Goal: Find specific page/section: Find specific page/section

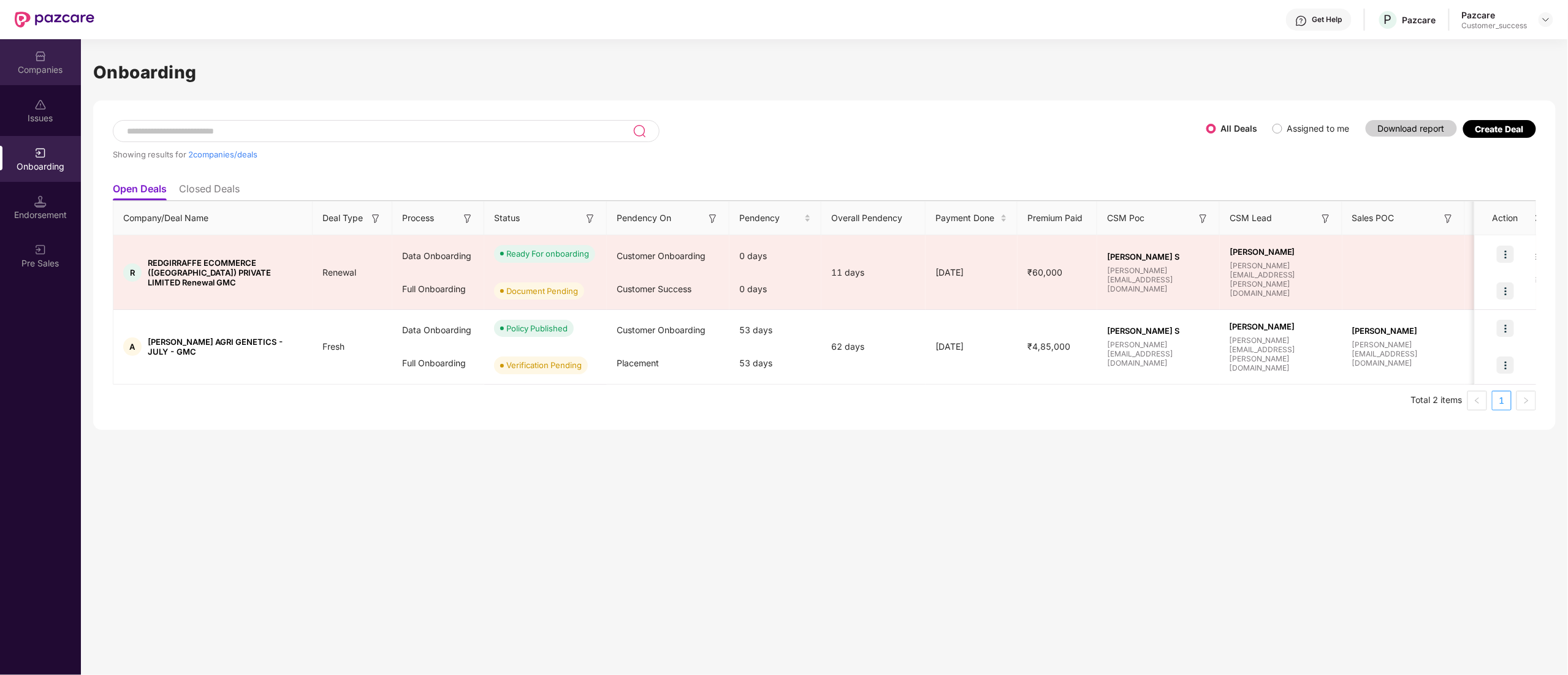
click at [36, 50] on img at bounding box center [41, 56] width 12 height 12
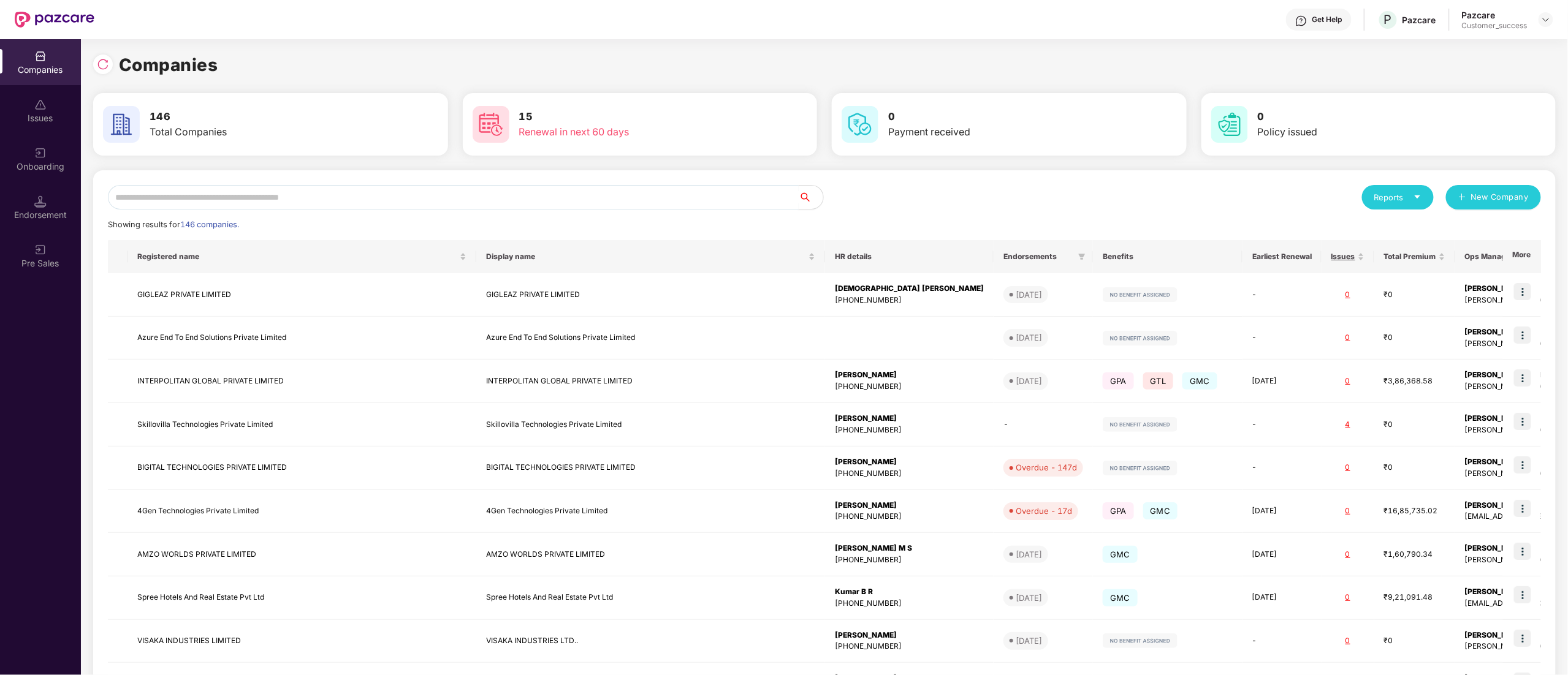
click at [241, 191] on input "text" at bounding box center [453, 197] width 690 height 25
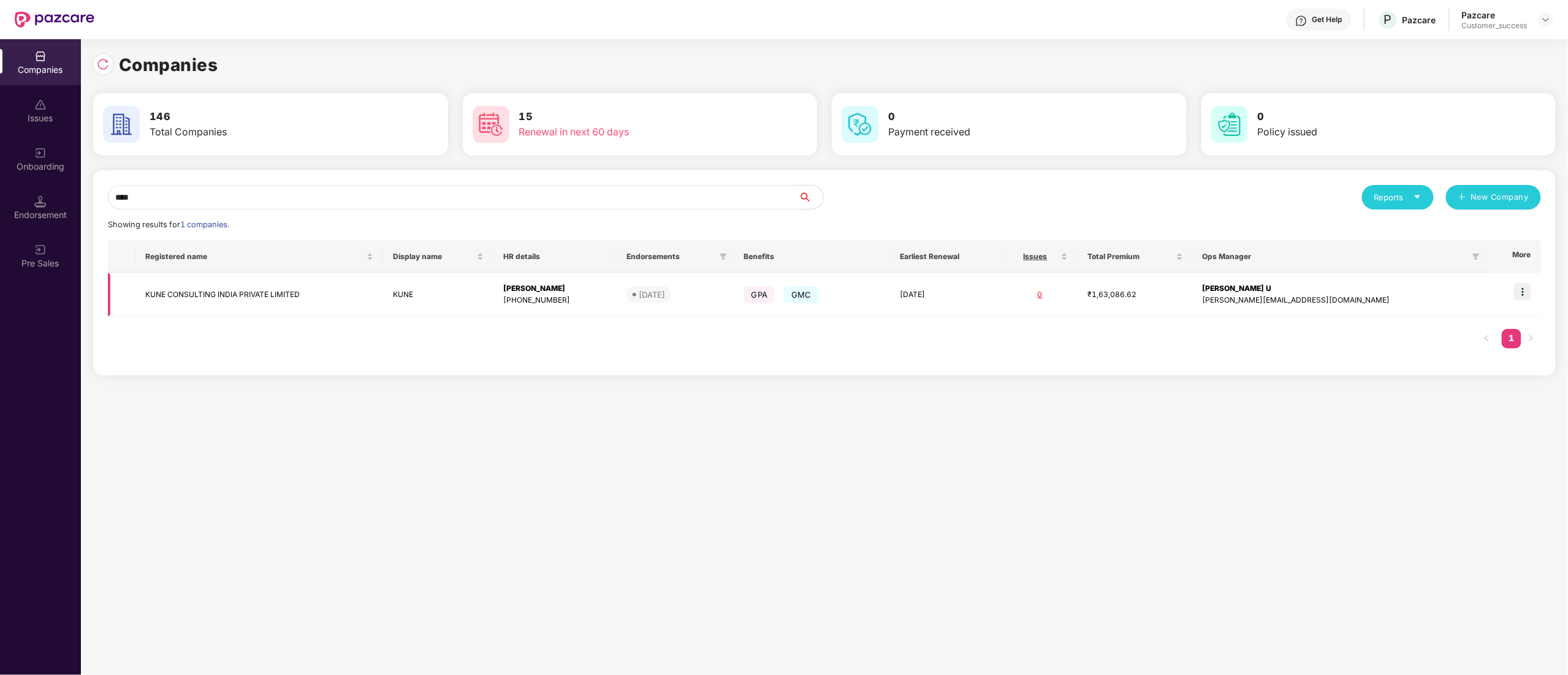
type input "****"
click at [1521, 290] on img at bounding box center [1522, 291] width 17 height 17
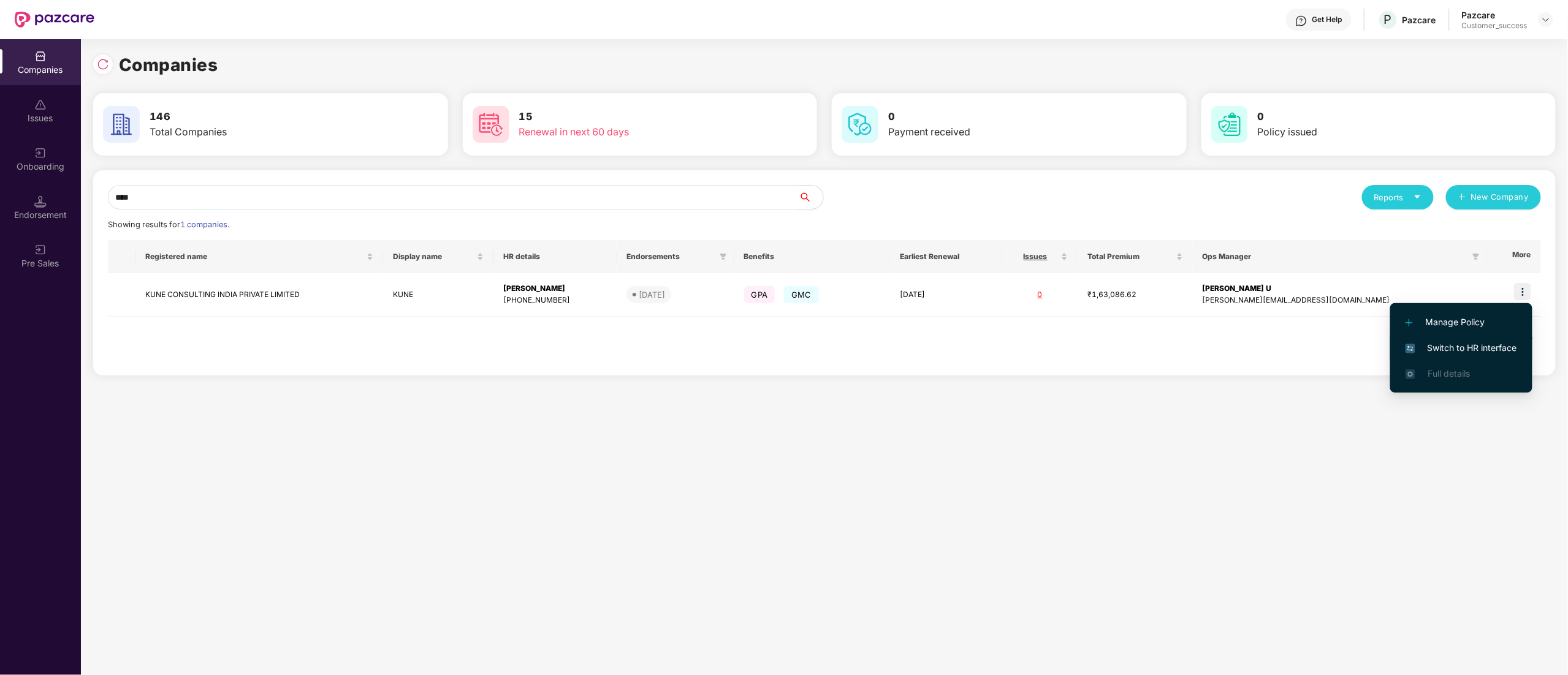
click at [1479, 353] on span "Switch to HR interface" at bounding box center [1461, 348] width 112 height 14
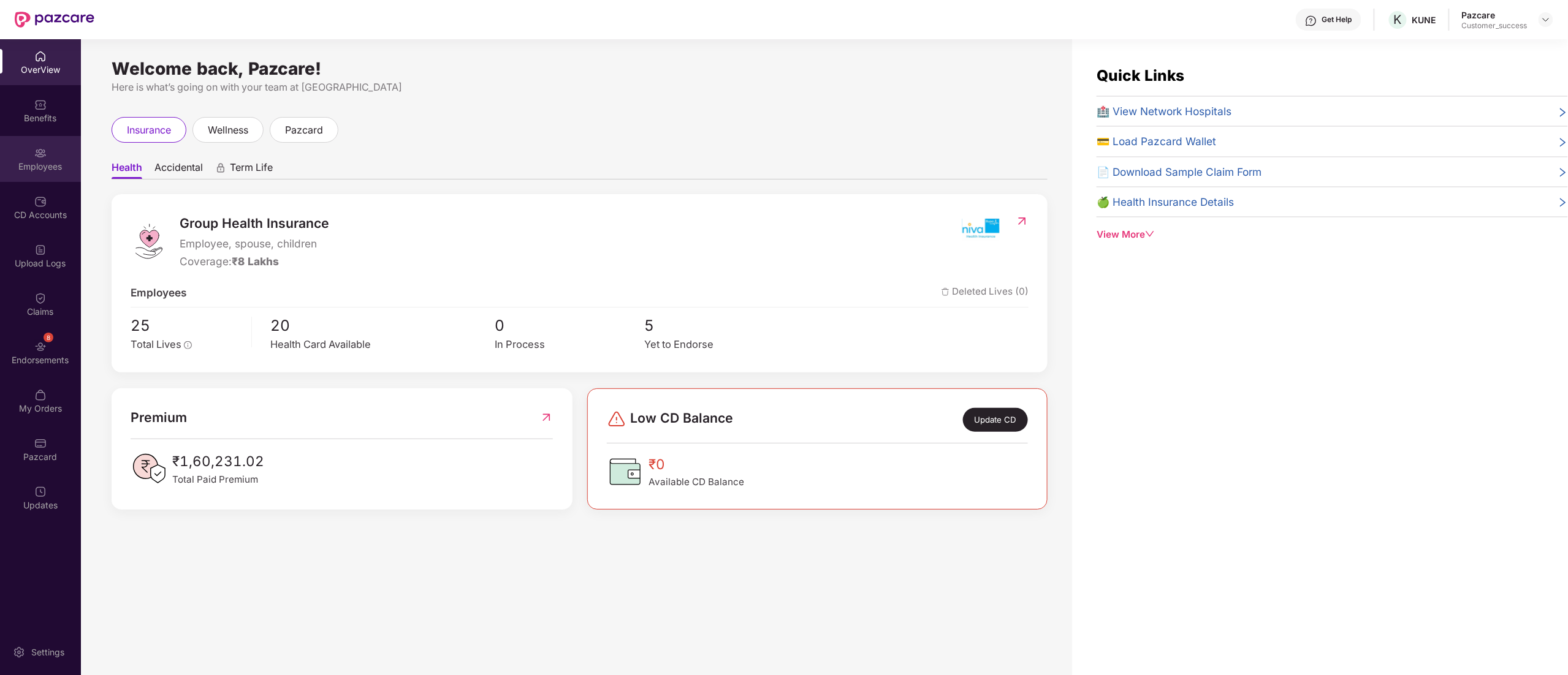
click at [54, 163] on div "Employees" at bounding box center [41, 167] width 81 height 12
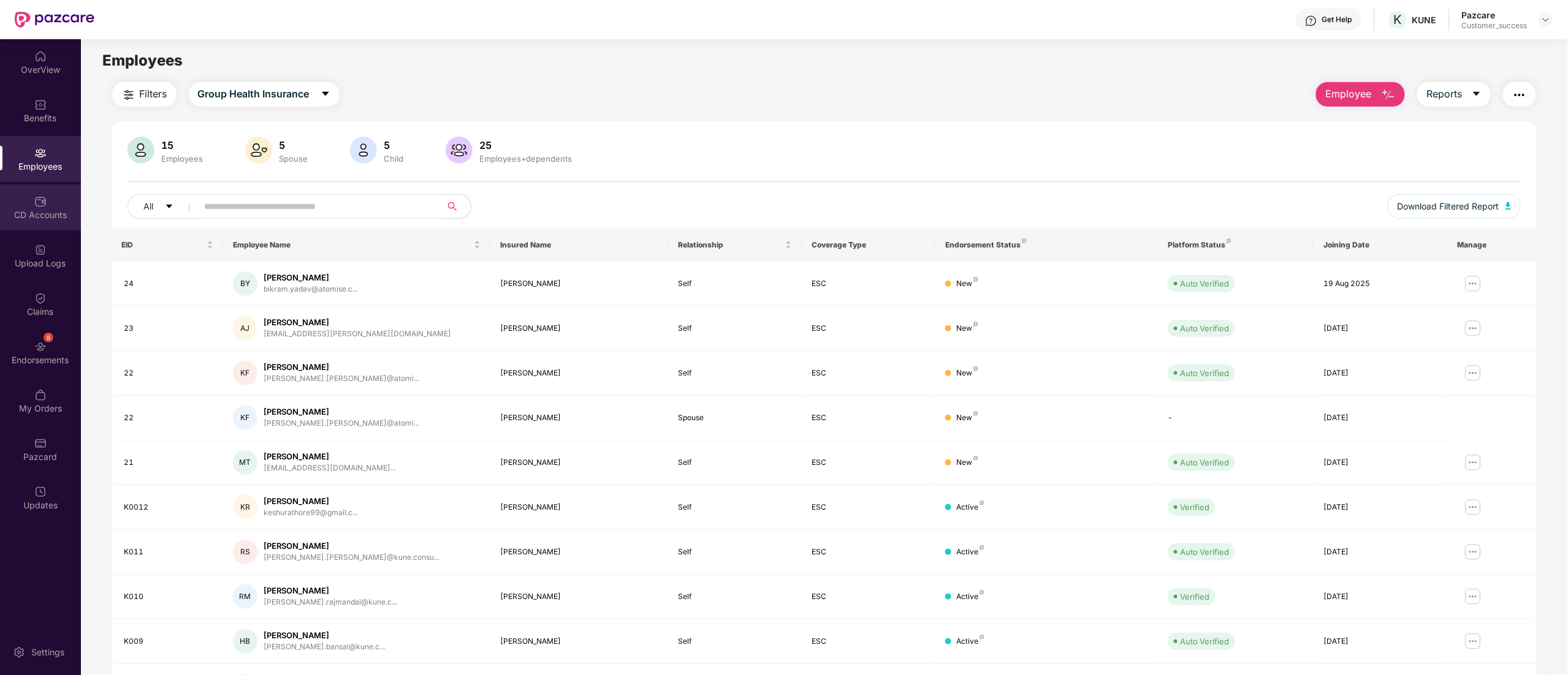
click at [20, 218] on div "CD Accounts" at bounding box center [41, 215] width 81 height 12
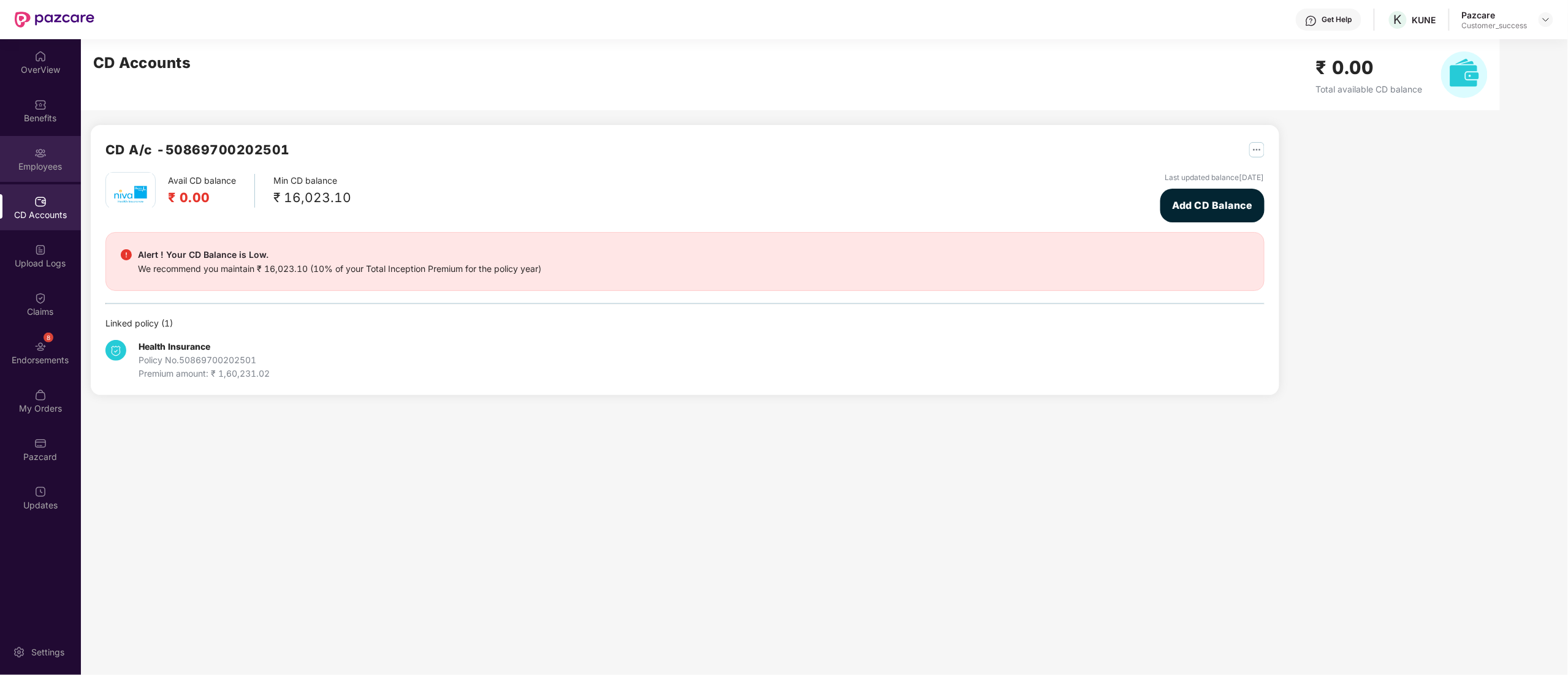
click at [52, 158] on div "Employees" at bounding box center [41, 159] width 81 height 46
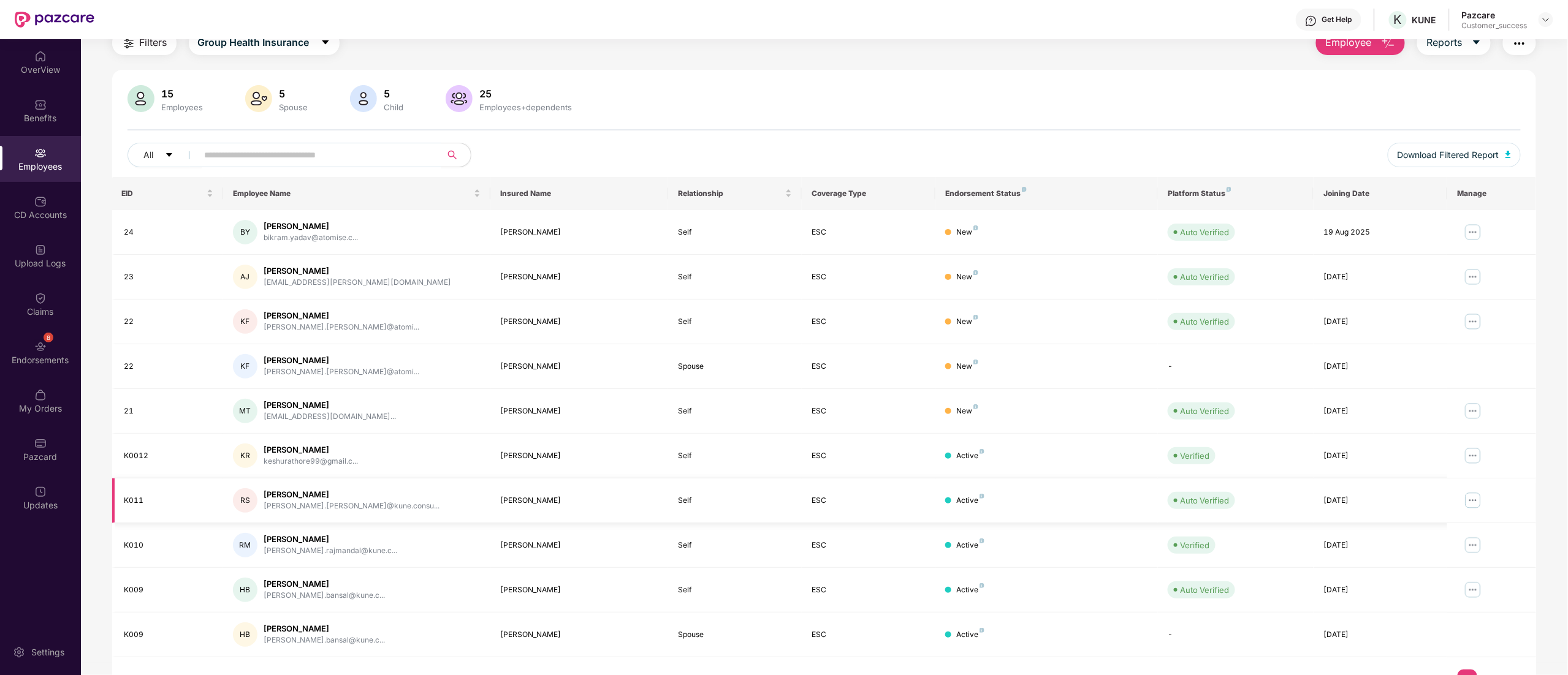
scroll to position [80, 0]
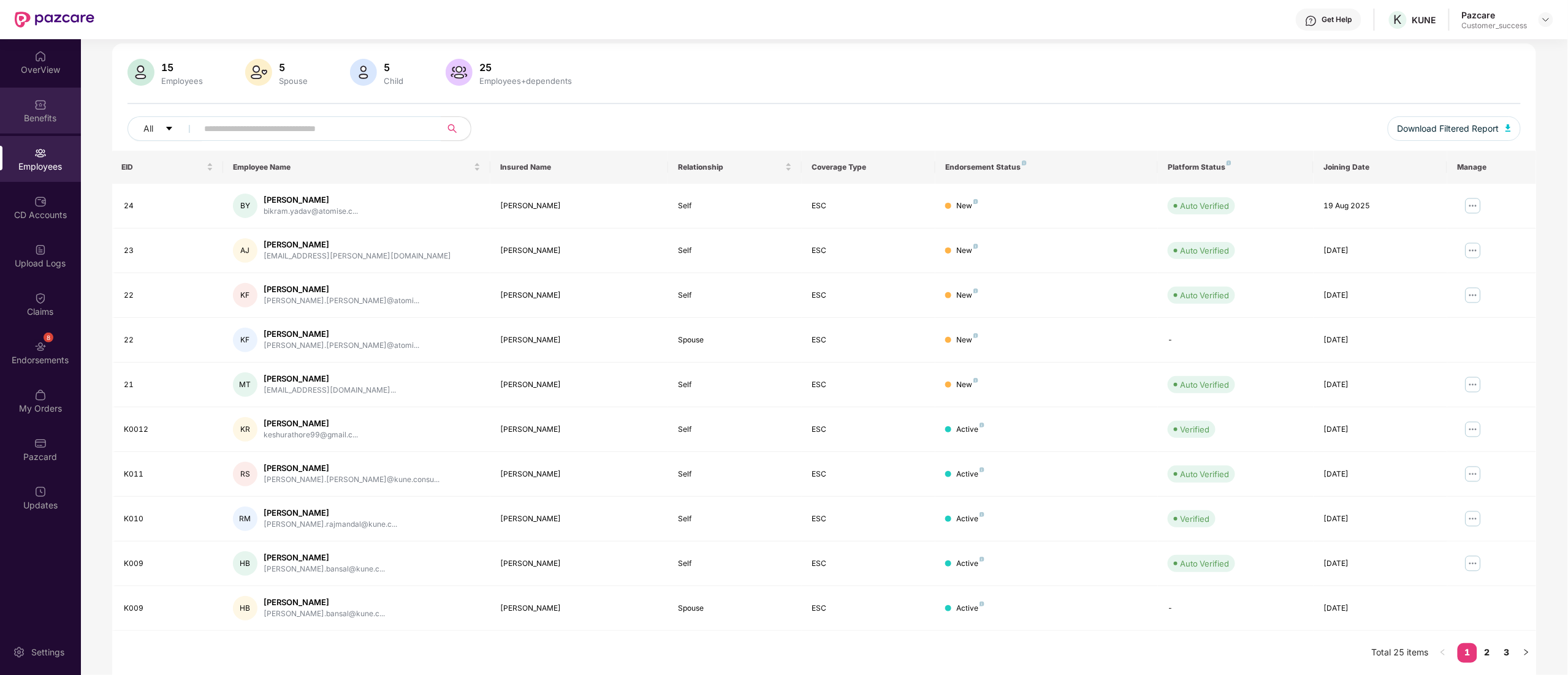
click at [59, 109] on div "Benefits" at bounding box center [41, 110] width 81 height 46
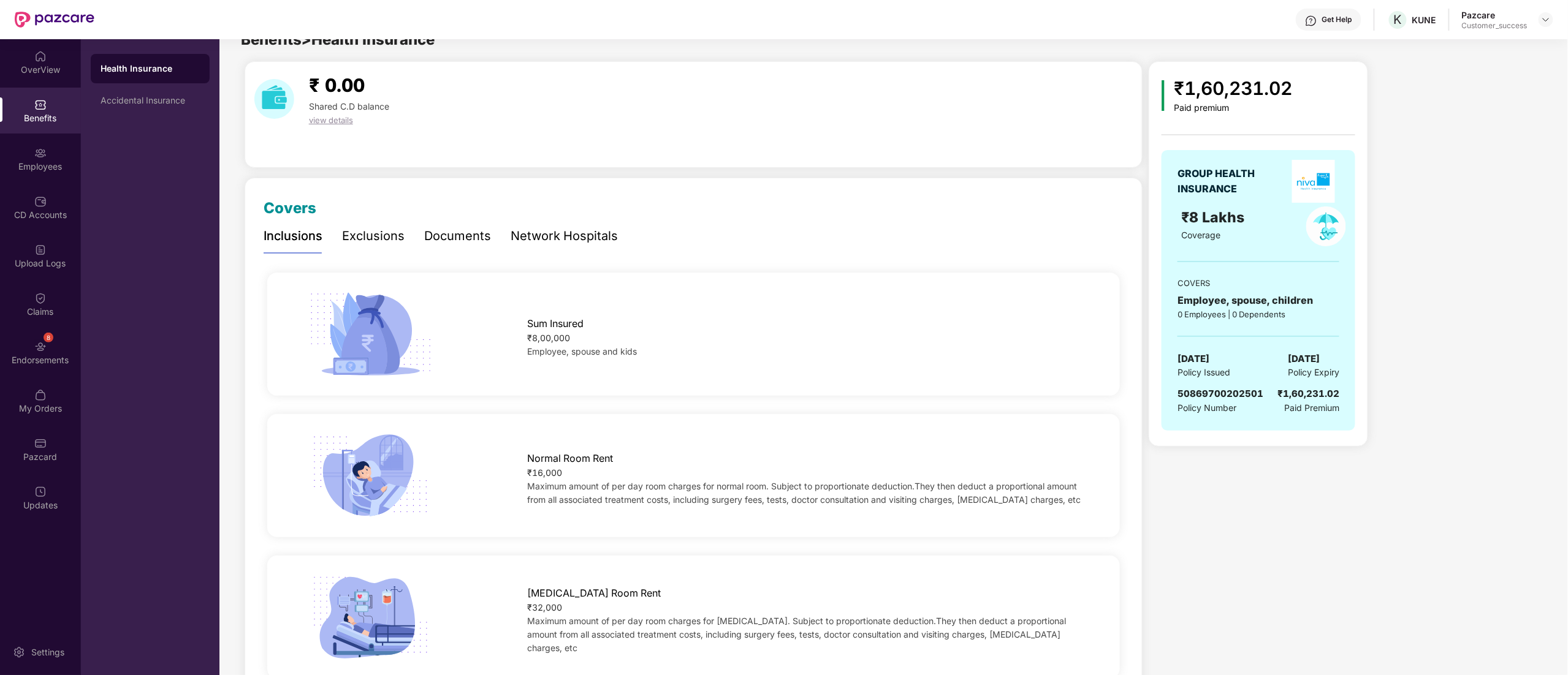
scroll to position [0, 0]
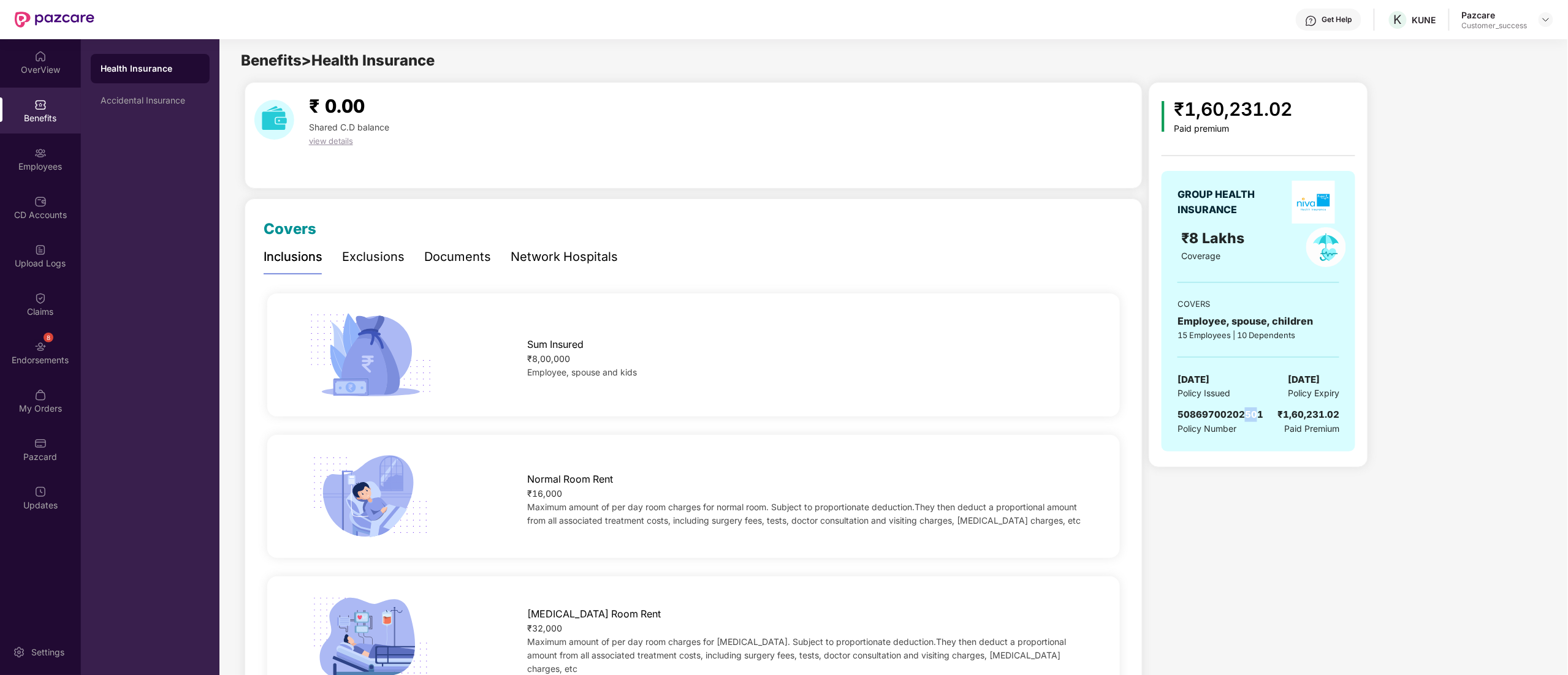
drag, startPoint x: 1248, startPoint y: 416, endPoint x: 1258, endPoint y: 416, distance: 10.0
click at [1258, 416] on span "50869700202501" at bounding box center [1220, 414] width 86 height 12
click at [1258, 441] on div "GROUP HEALTH INSURANCE ₹8 Lakhs Coverage COVERS Employee, spouse, children 15 E…" at bounding box center [1258, 311] width 193 height 281
click at [1545, 22] on img at bounding box center [1545, 19] width 10 height 10
click at [1457, 43] on div "Switch to partner view" at bounding box center [1487, 48] width 159 height 24
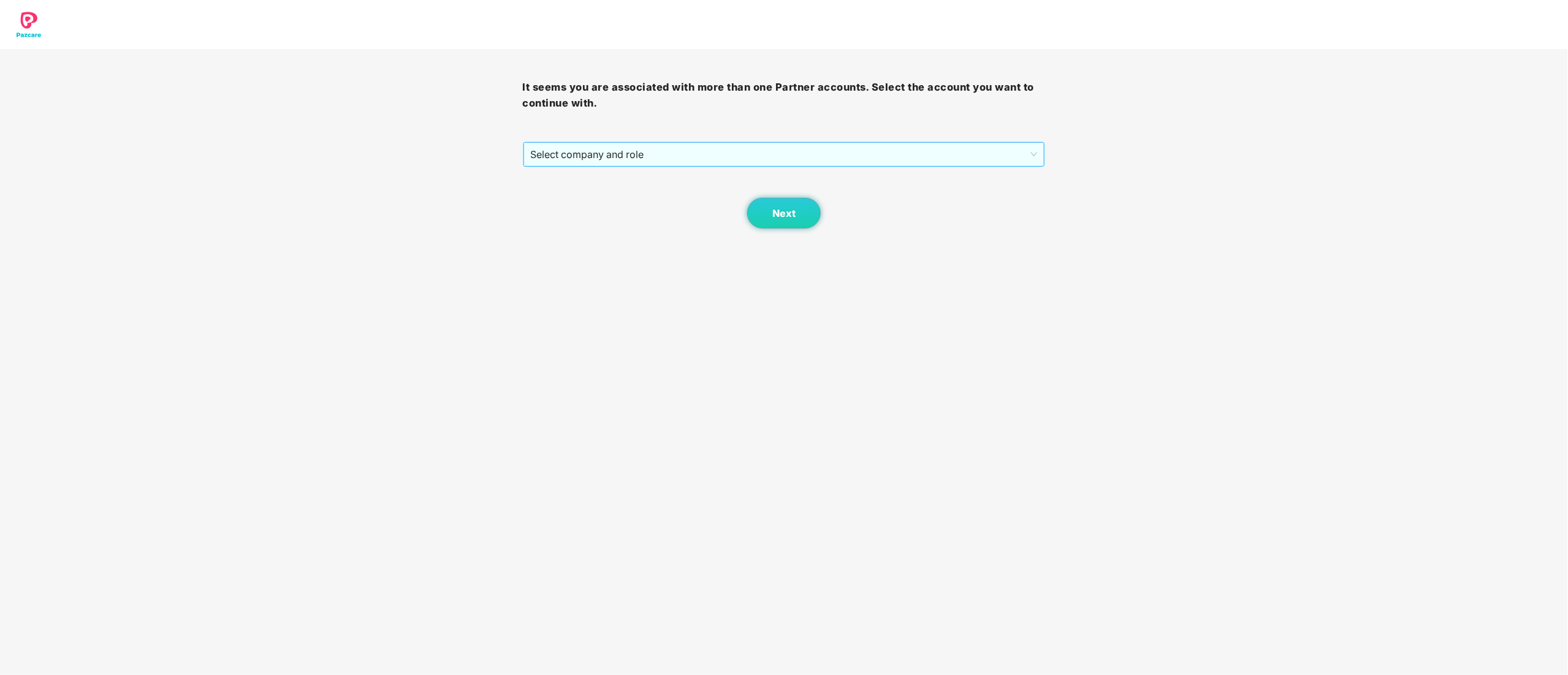
click at [609, 153] on span "Select company and role" at bounding box center [784, 154] width 507 height 23
click at [586, 204] on div "Pazcare - CUSTOMER_SUCCESS" at bounding box center [785, 199] width 508 height 14
click at [782, 226] on button "Next" at bounding box center [783, 213] width 74 height 31
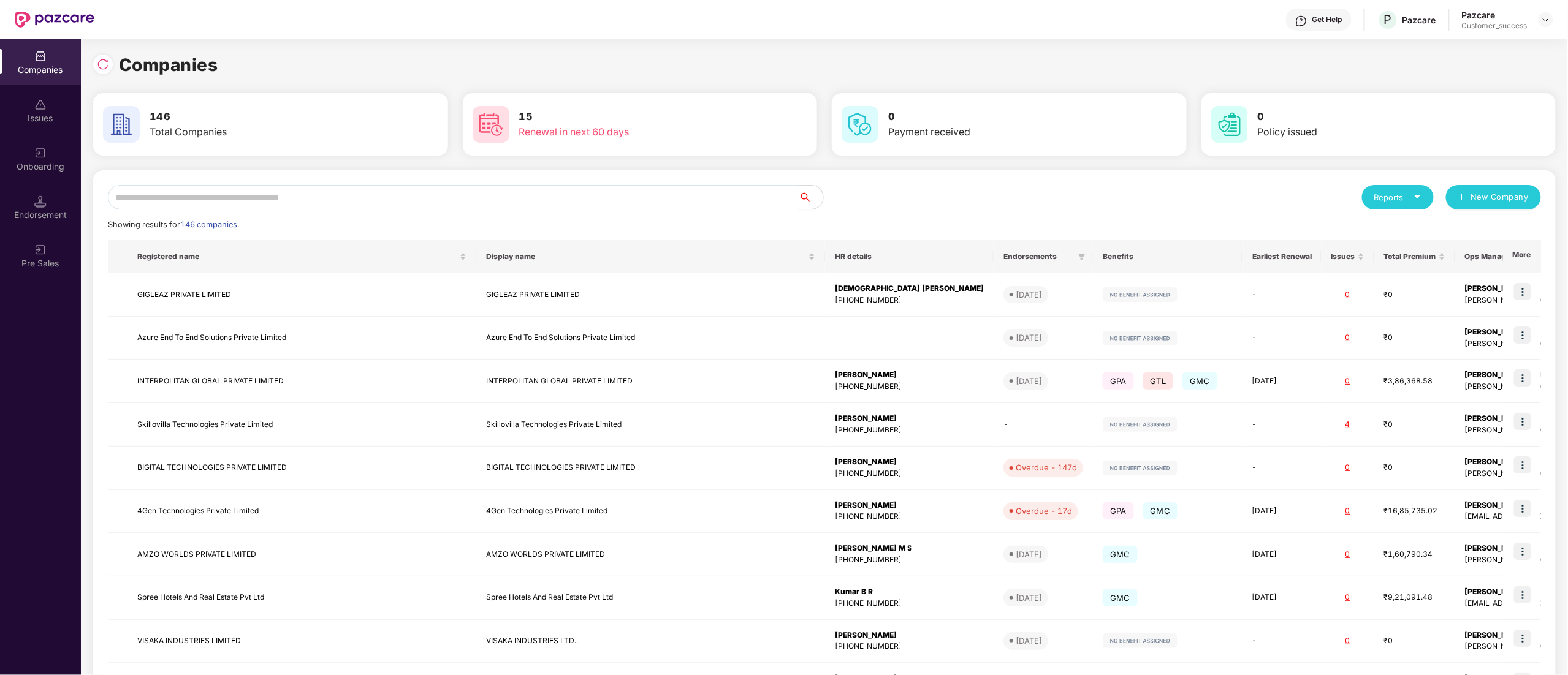
click at [39, 167] on div "Onboarding" at bounding box center [41, 167] width 81 height 12
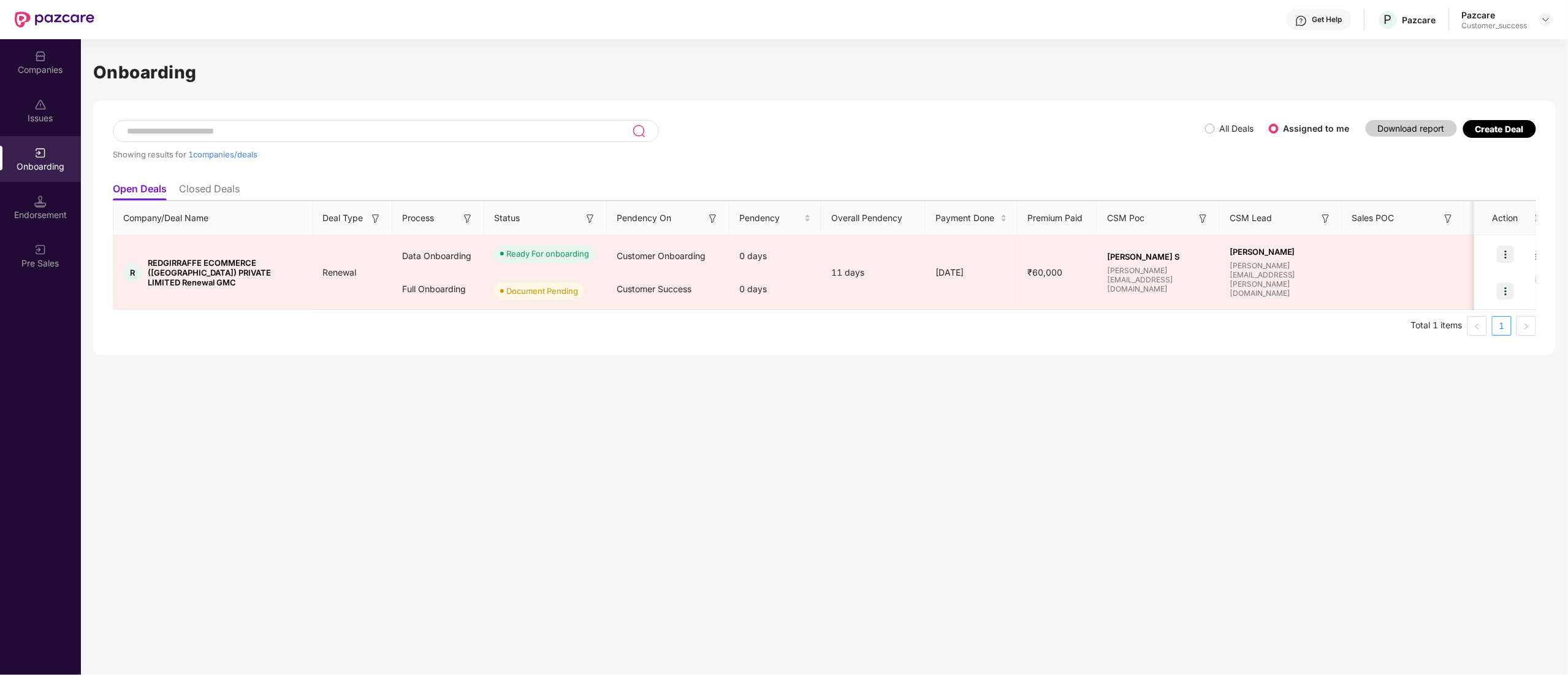
click at [1231, 127] on label "All Deals" at bounding box center [1237, 128] width 34 height 10
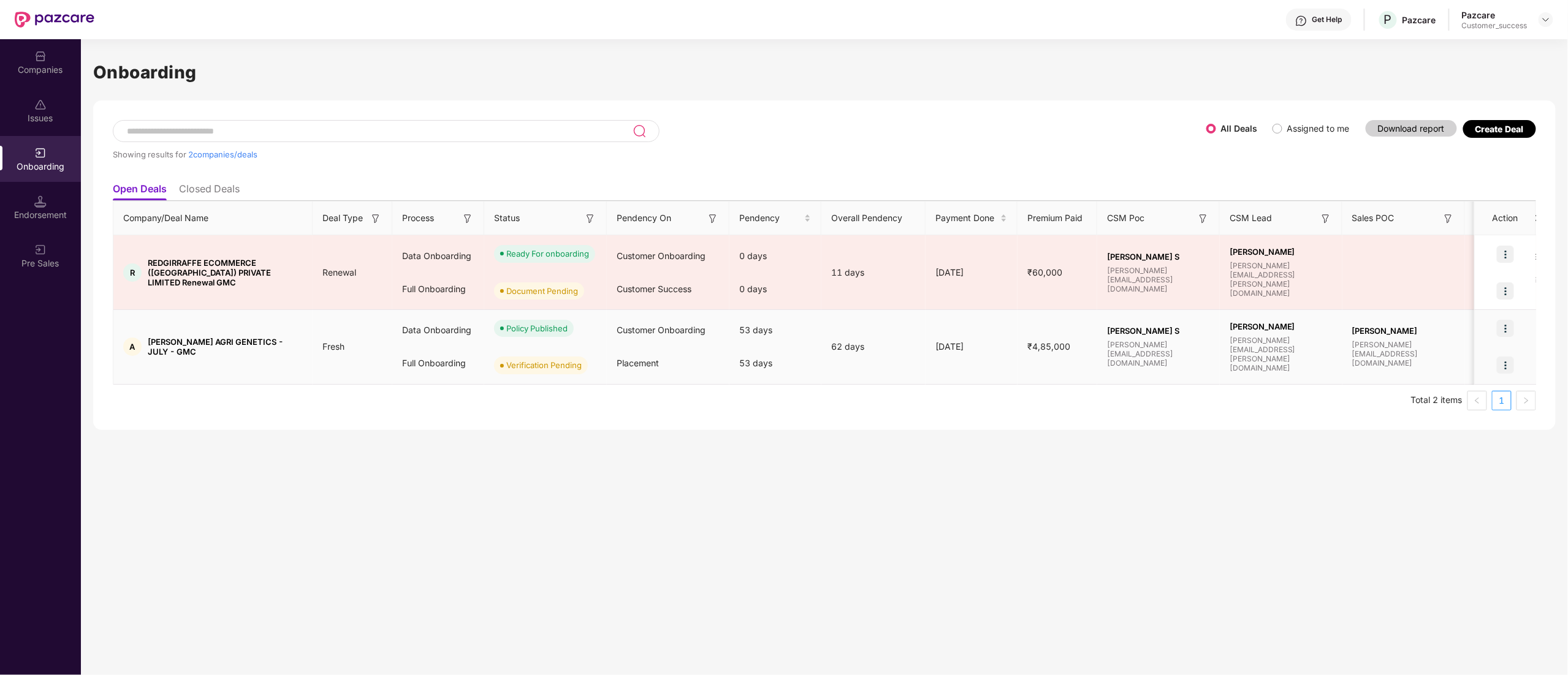
drag, startPoint x: 1335, startPoint y: 337, endPoint x: 1430, endPoint y: 361, distance: 98.0
click at [1432, 358] on tr "A [PERSON_NAME] AGRI GENETICS - JULY - GMC Fresh Data Onboarding Full Onboardin…" at bounding box center [1010, 347] width 1792 height 75
click at [1339, 392] on ul "Total 2 items 1" at bounding box center [824, 400] width 1423 height 19
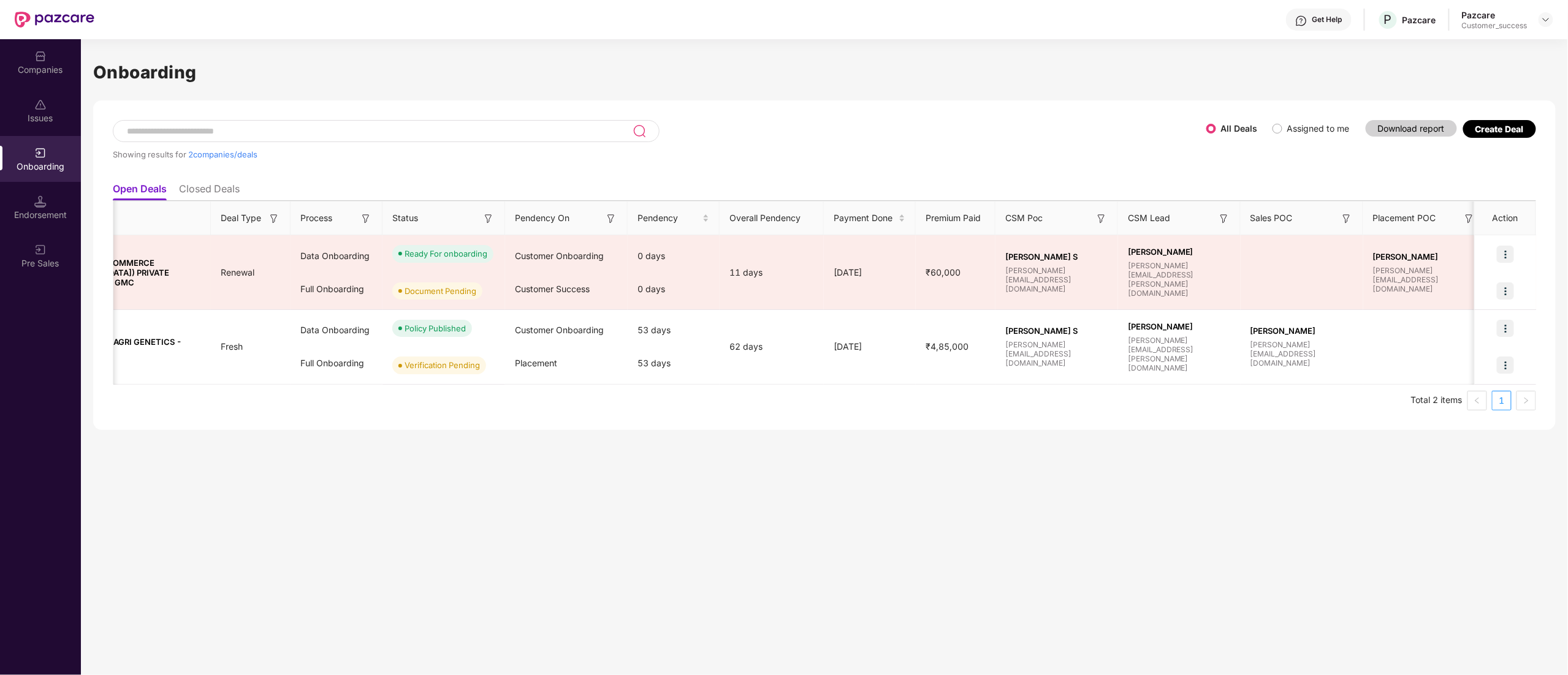
scroll to position [0, 369]
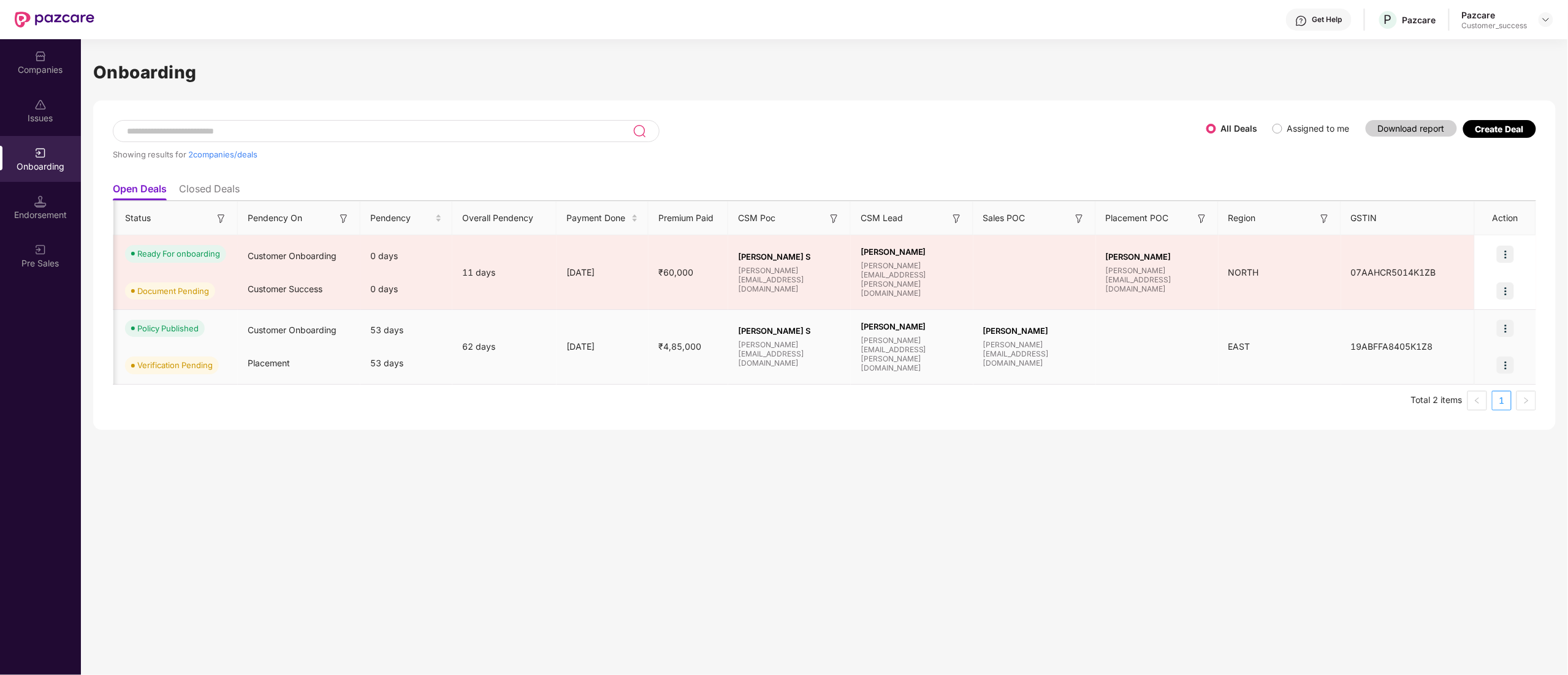
drag, startPoint x: 1349, startPoint y: 336, endPoint x: 1293, endPoint y: 350, distance: 57.7
click at [1293, 350] on tr "A [PERSON_NAME] AGRI GENETICS - JULY - GMC Fresh Data Onboarding Full Onboardin…" at bounding box center [641, 347] width 1792 height 75
click at [1119, 338] on td at bounding box center [1157, 347] width 123 height 75
drag, startPoint x: 886, startPoint y: 323, endPoint x: 1185, endPoint y: 341, distance: 299.5
click at [1191, 340] on tr "A [PERSON_NAME] AGRI GENETICS - JULY - GMC Fresh Data Onboarding Full Onboardin…" at bounding box center [641, 347] width 1792 height 75
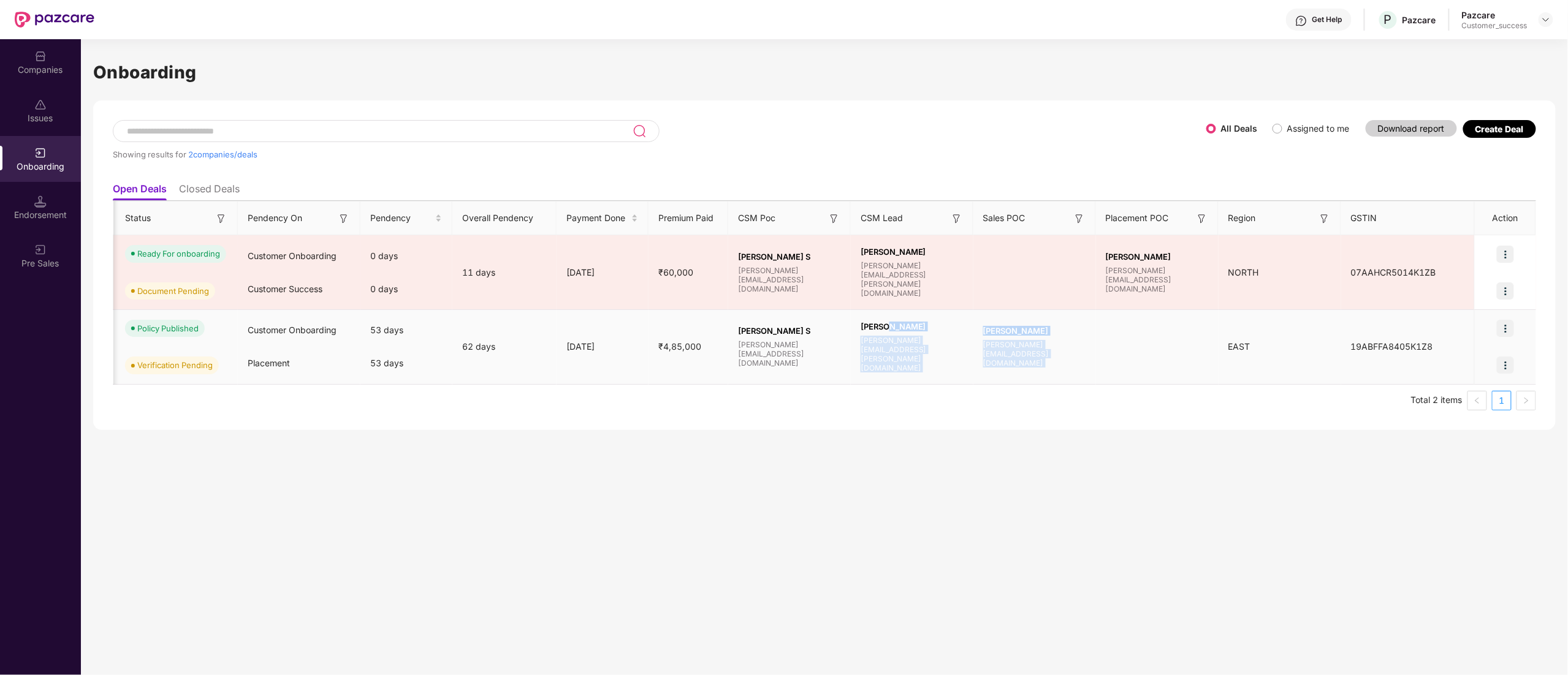
click at [1172, 355] on td at bounding box center [1157, 347] width 123 height 75
drag, startPoint x: 1172, startPoint y: 355, endPoint x: 220, endPoint y: 340, distance: 952.1
click at [212, 340] on tr "A [PERSON_NAME] AGRI GENETICS - JULY - GMC Fresh Data Onboarding Full Onboardin…" at bounding box center [641, 347] width 1792 height 75
click at [1145, 342] on td at bounding box center [1157, 347] width 123 height 75
click at [1506, 366] on img at bounding box center [1505, 365] width 17 height 17
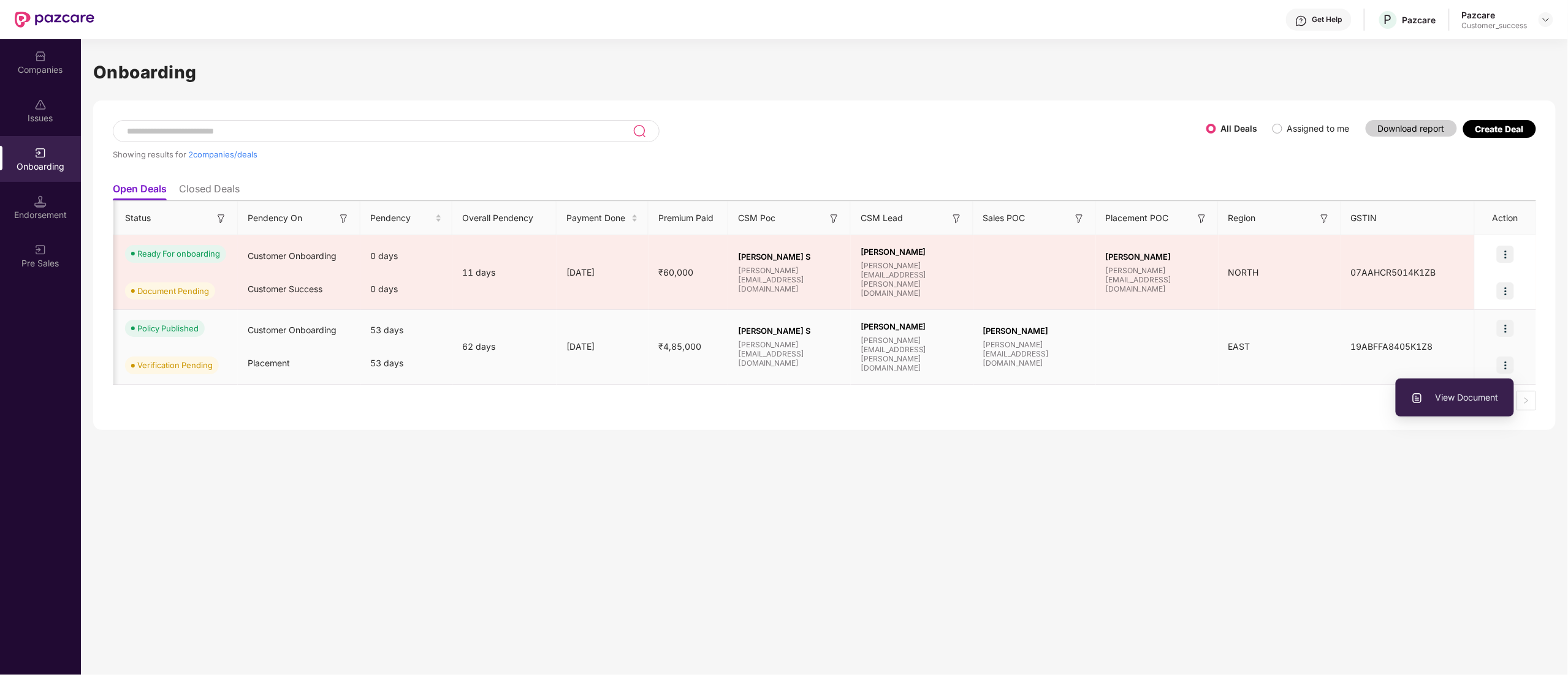
click at [1503, 327] on img at bounding box center [1505, 328] width 17 height 17
click at [1123, 451] on div "Onboarding Showing results for 2 companies/deals All Deals Assigned to me Downl…" at bounding box center [825, 357] width 1487 height 636
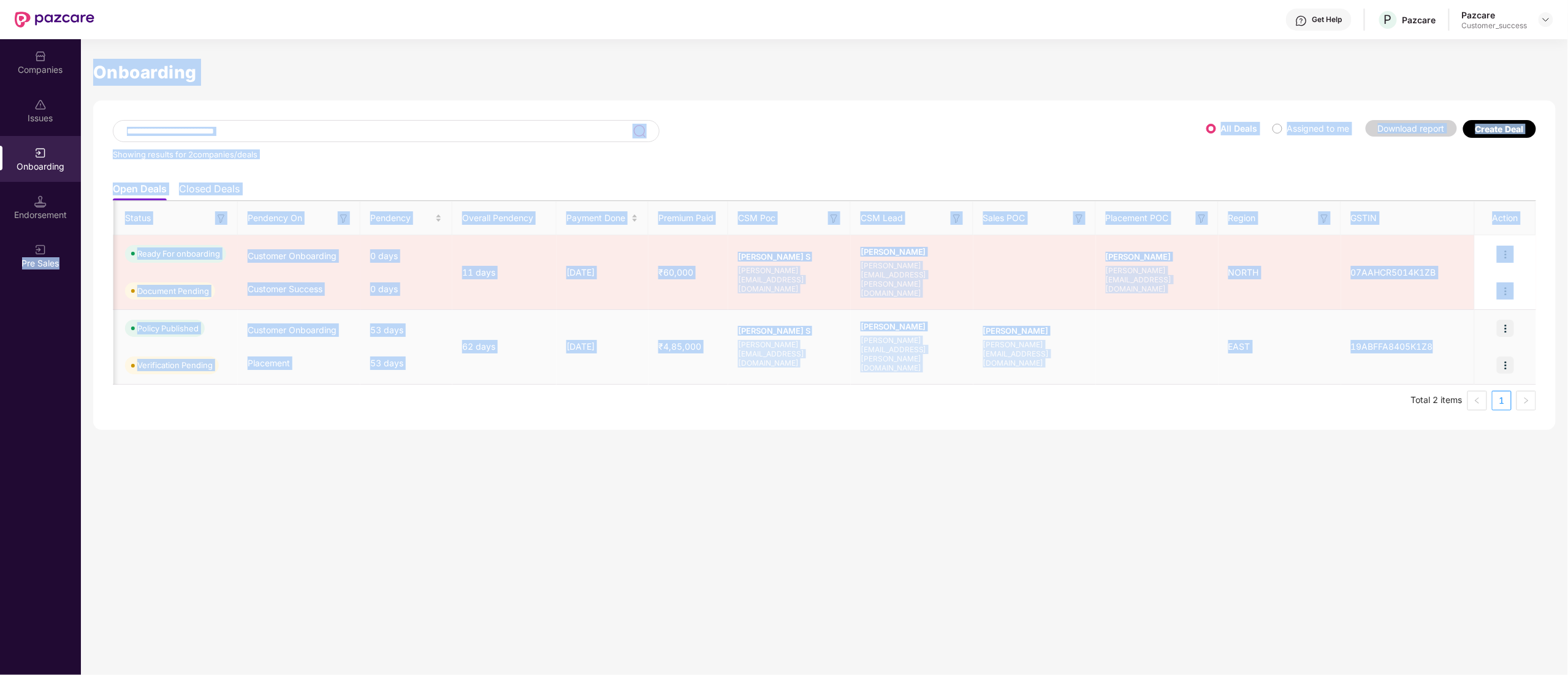
scroll to position [0, 0]
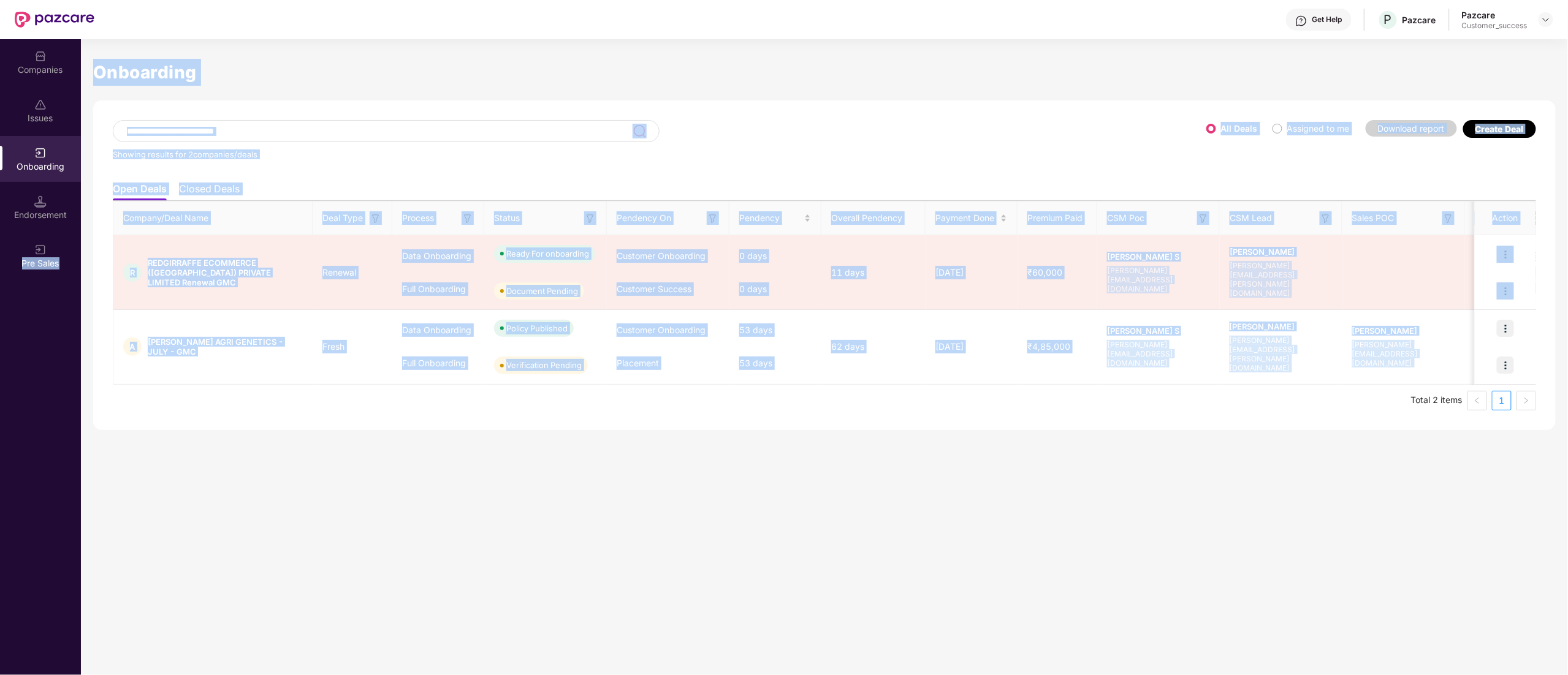
drag, startPoint x: 1450, startPoint y: 350, endPoint x: 0, endPoint y: 337, distance: 1450.1
click at [0, 337] on div "Companies Issues Onboarding Endorsement Pre Sales Onboarding Showing results fo…" at bounding box center [784, 357] width 1568 height 636
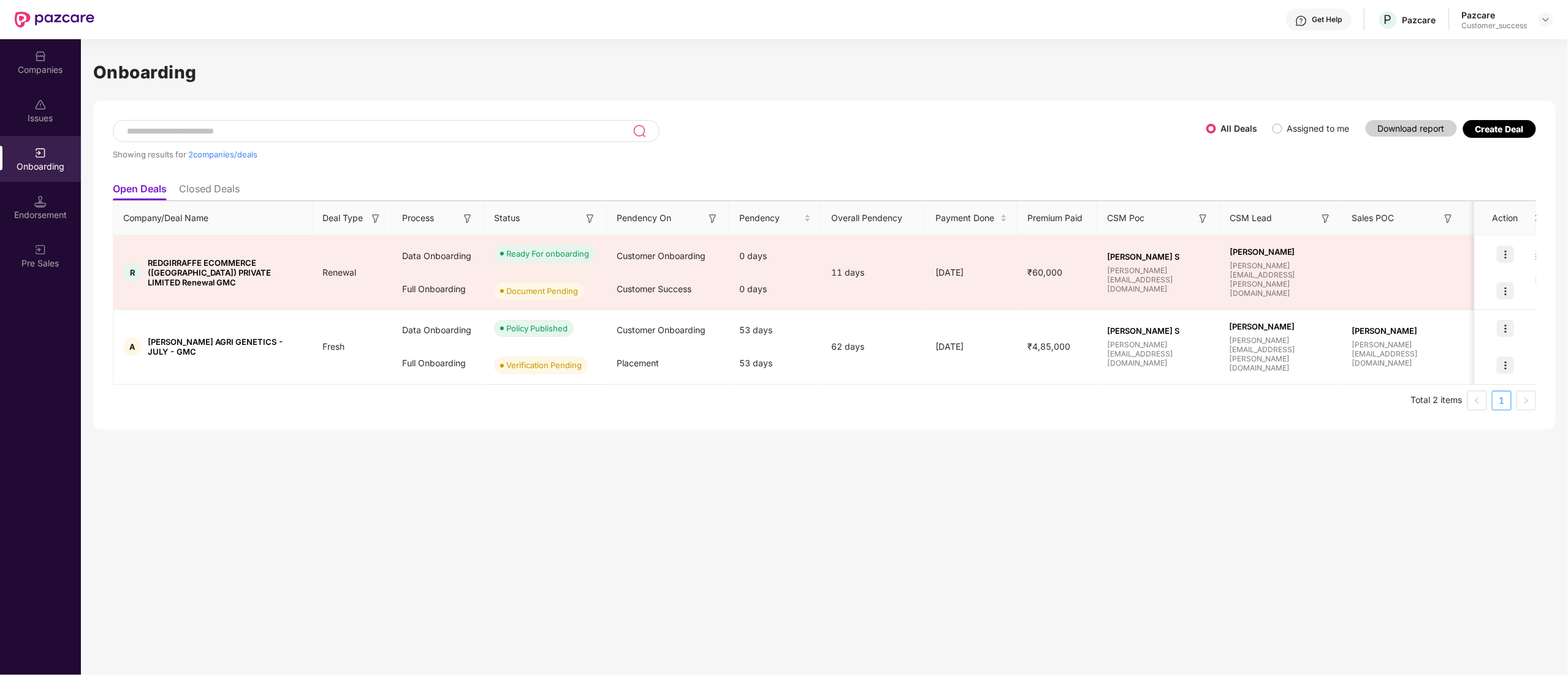
click at [253, 453] on div "Onboarding Showing results for 2 companies/deals All Deals Assigned to me Downl…" at bounding box center [825, 357] width 1487 height 636
